Goal: Task Accomplishment & Management: Use online tool/utility

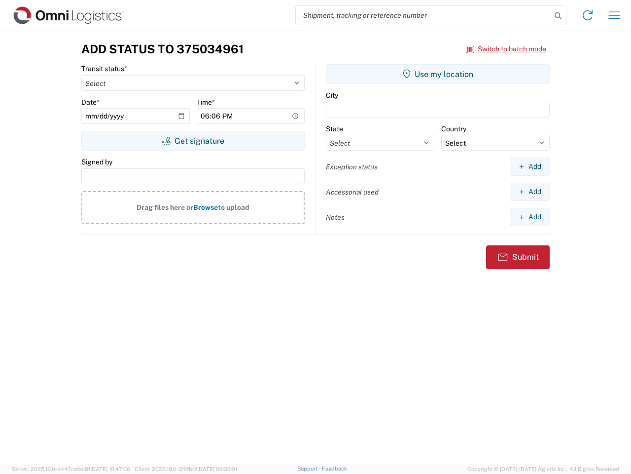
click at [424, 15] on input "search" at bounding box center [424, 15] width 256 height 19
click at [558, 16] on icon at bounding box center [558, 16] width 14 height 14
click at [588, 15] on icon at bounding box center [588, 15] width 16 height 16
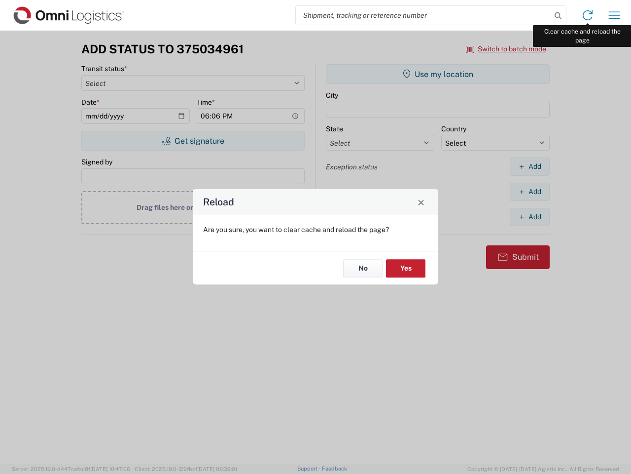
click at [615, 15] on div "Reload Are you sure, you want to clear cache and reload the page? No Yes" at bounding box center [315, 237] width 631 height 474
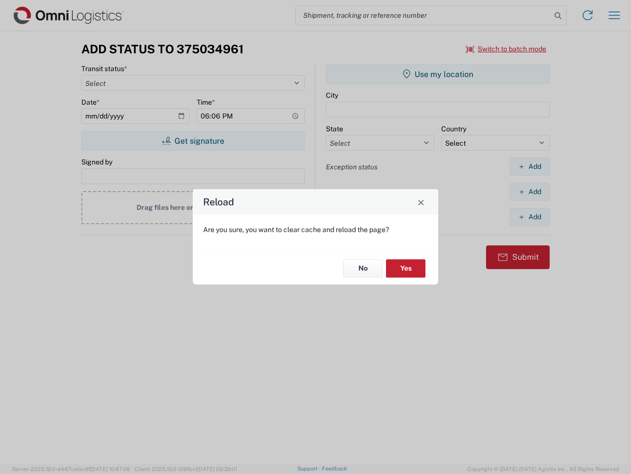
click at [507, 49] on div "Reload Are you sure, you want to clear cache and reload the page? No Yes" at bounding box center [315, 237] width 631 height 474
click at [193, 141] on div "Reload Are you sure, you want to clear cache and reload the page? No Yes" at bounding box center [315, 237] width 631 height 474
click at [438, 74] on div "Reload Are you sure, you want to clear cache and reload the page? No Yes" at bounding box center [315, 237] width 631 height 474
click at [530, 166] on div "Reload Are you sure, you want to clear cache and reload the page? No Yes" at bounding box center [315, 237] width 631 height 474
click at [530, 191] on div "Reload Are you sure, you want to clear cache and reload the page? No Yes" at bounding box center [315, 237] width 631 height 474
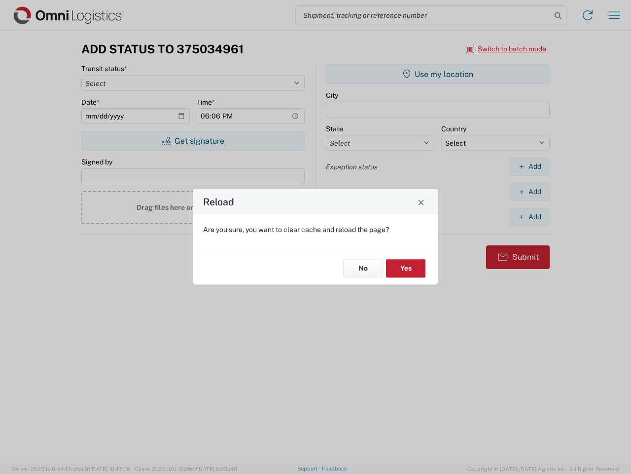
click at [530, 217] on div "Reload Are you sure, you want to clear cache and reload the page? No Yes" at bounding box center [315, 237] width 631 height 474
